Goal: Find contact information: Find contact information

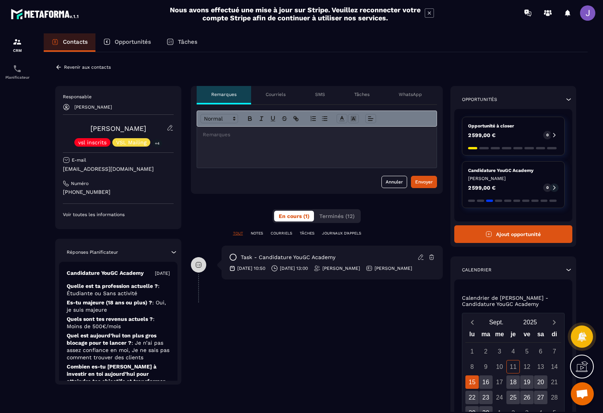
drag, startPoint x: 130, startPoint y: 191, endPoint x: 78, endPoint y: 203, distance: 53.6
click at [55, 192] on div "Revenir aux contacts Responsable [PERSON_NAME] [PERSON_NAME] vsl inscrits VSL M…" at bounding box center [316, 281] width 544 height 459
copy p "[PHONE_NUMBER]"
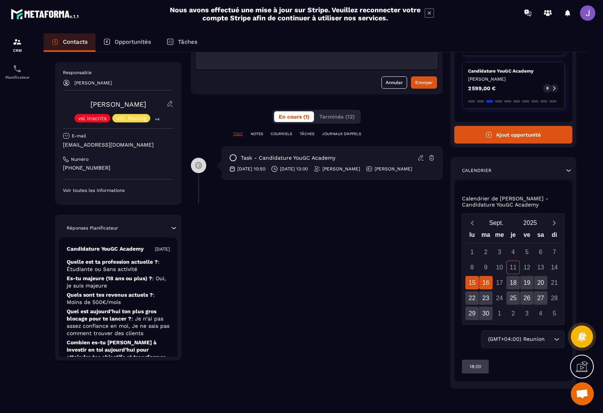
scroll to position [99, 0]
click at [480, 283] on div "16" at bounding box center [485, 282] width 13 height 13
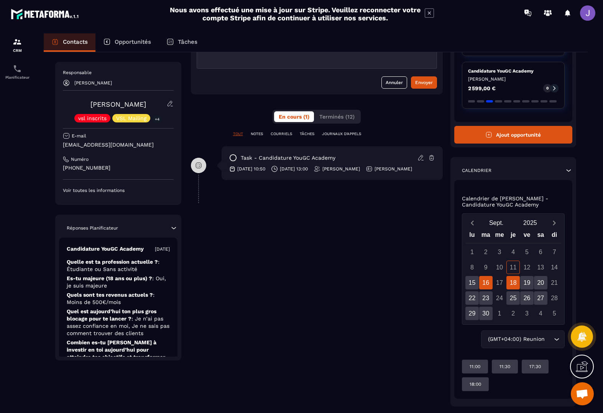
click at [514, 282] on div "18" at bounding box center [513, 282] width 13 height 13
click at [475, 283] on div "15" at bounding box center [472, 282] width 13 height 13
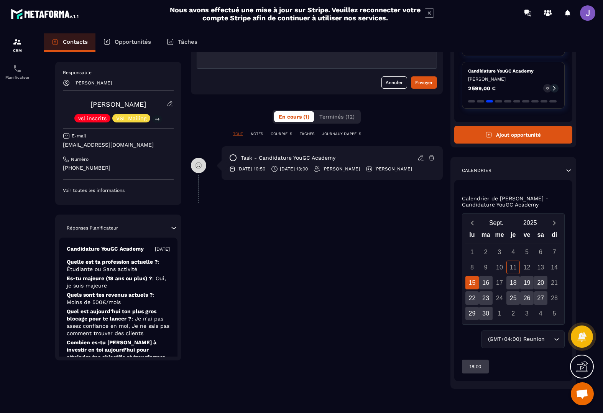
scroll to position [0, 0]
click at [487, 286] on div "16" at bounding box center [485, 282] width 13 height 13
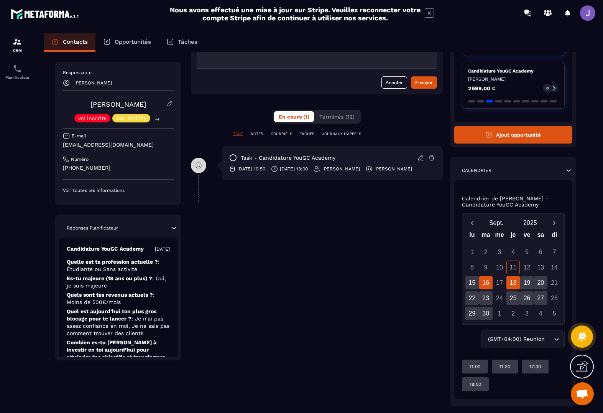
click at [513, 284] on div "18" at bounding box center [513, 282] width 13 height 13
click at [531, 283] on div "19" at bounding box center [526, 282] width 13 height 13
click at [543, 284] on div "20" at bounding box center [540, 282] width 13 height 13
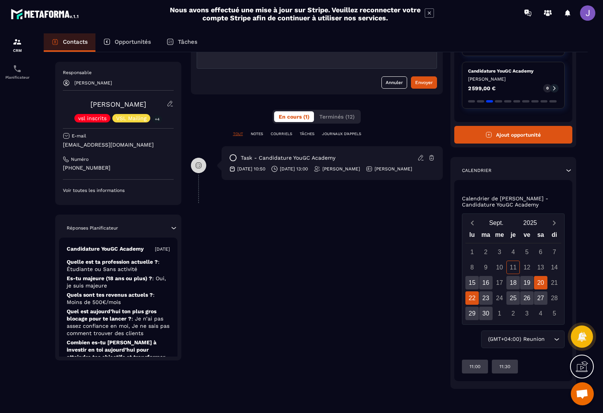
click at [473, 301] on div "22" at bounding box center [472, 297] width 13 height 13
click at [487, 301] on div "23" at bounding box center [485, 297] width 13 height 13
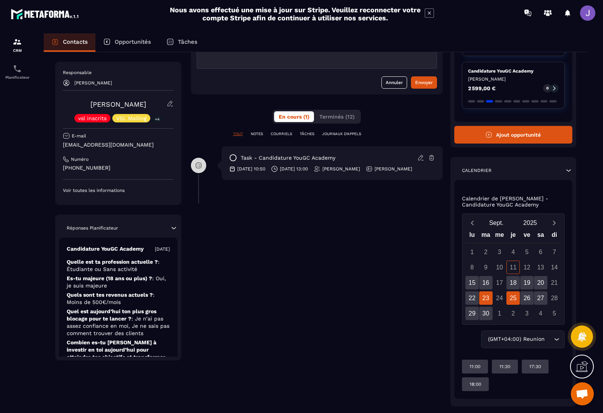
click at [511, 301] on div "25" at bounding box center [513, 297] width 13 height 13
click at [522, 299] on div "26" at bounding box center [526, 297] width 13 height 13
drag, startPoint x: 549, startPoint y: 298, endPoint x: 546, endPoint y: 299, distance: 4.0
click at [548, 298] on div "28" at bounding box center [554, 297] width 13 height 13
click at [546, 299] on div "27" at bounding box center [540, 297] width 13 height 13
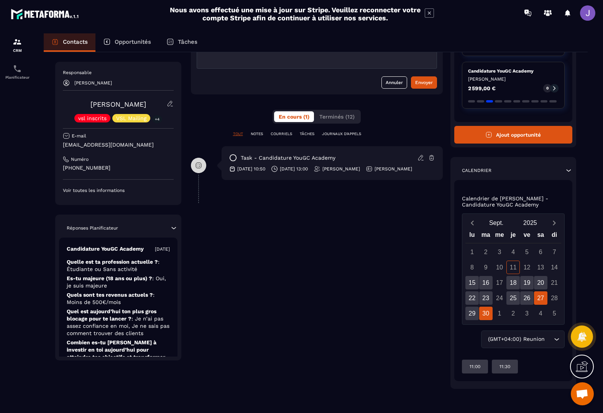
click at [481, 312] on div "30" at bounding box center [485, 312] width 13 height 13
click at [472, 314] on div "29" at bounding box center [472, 312] width 13 height 13
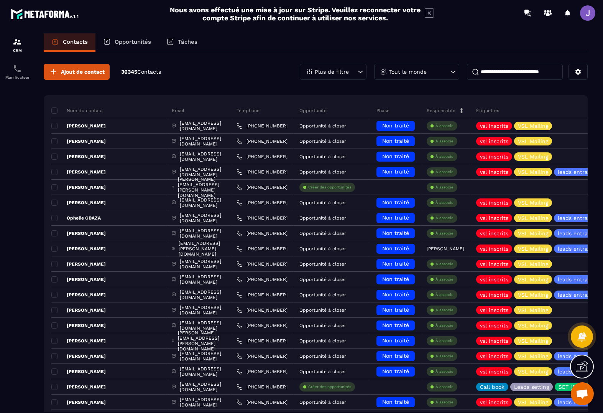
click at [503, 67] on input at bounding box center [515, 72] width 96 height 16
click at [495, 77] on input at bounding box center [515, 72] width 96 height 16
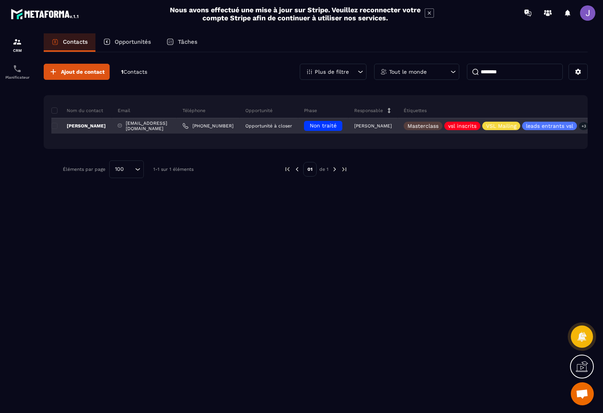
type input "********"
click at [88, 125] on p "[PERSON_NAME]" at bounding box center [78, 126] width 54 height 6
